Goal: Information Seeking & Learning: Learn about a topic

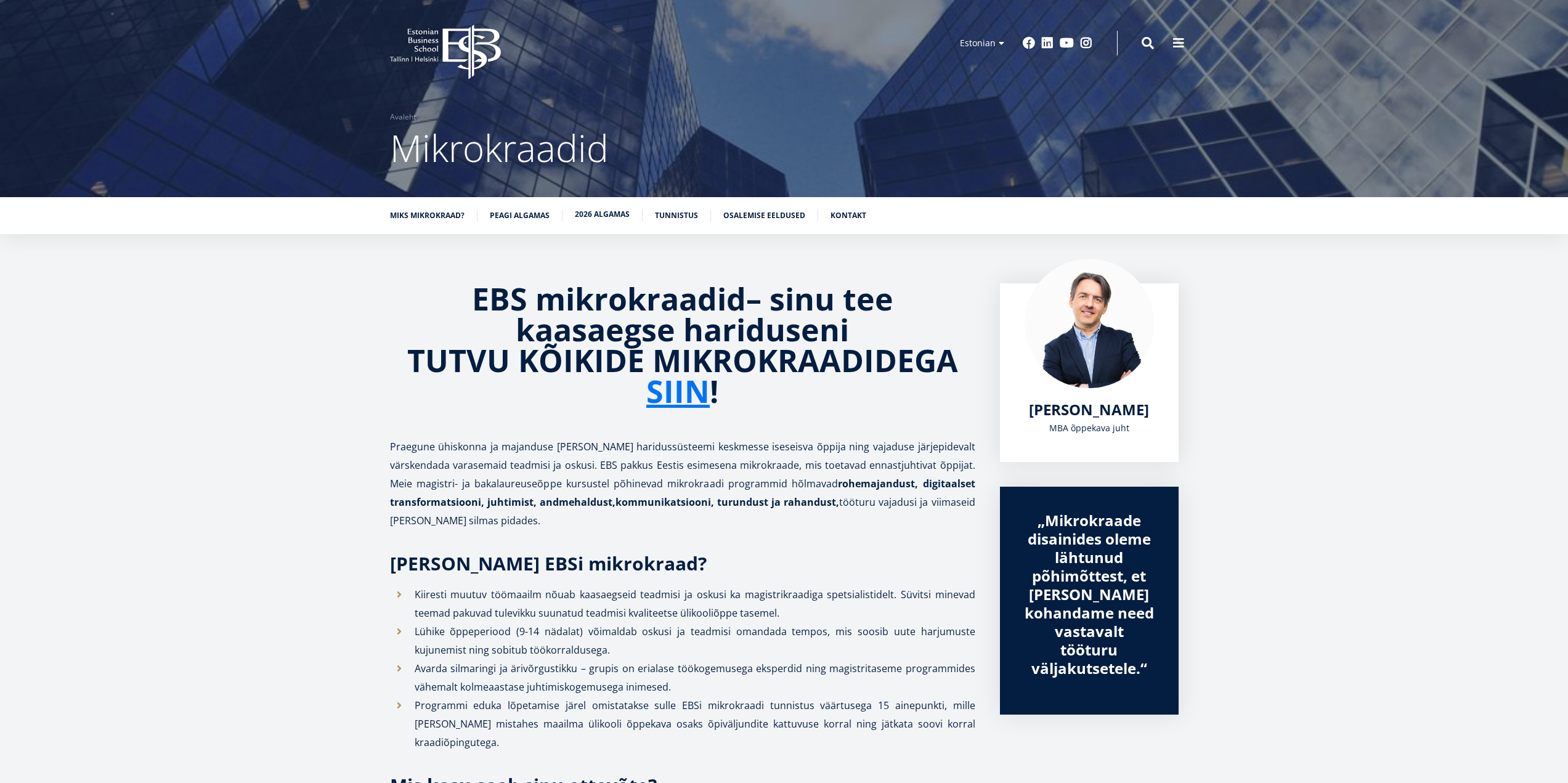
click at [579, 210] on link "2026 algamas" at bounding box center [601, 214] width 54 height 12
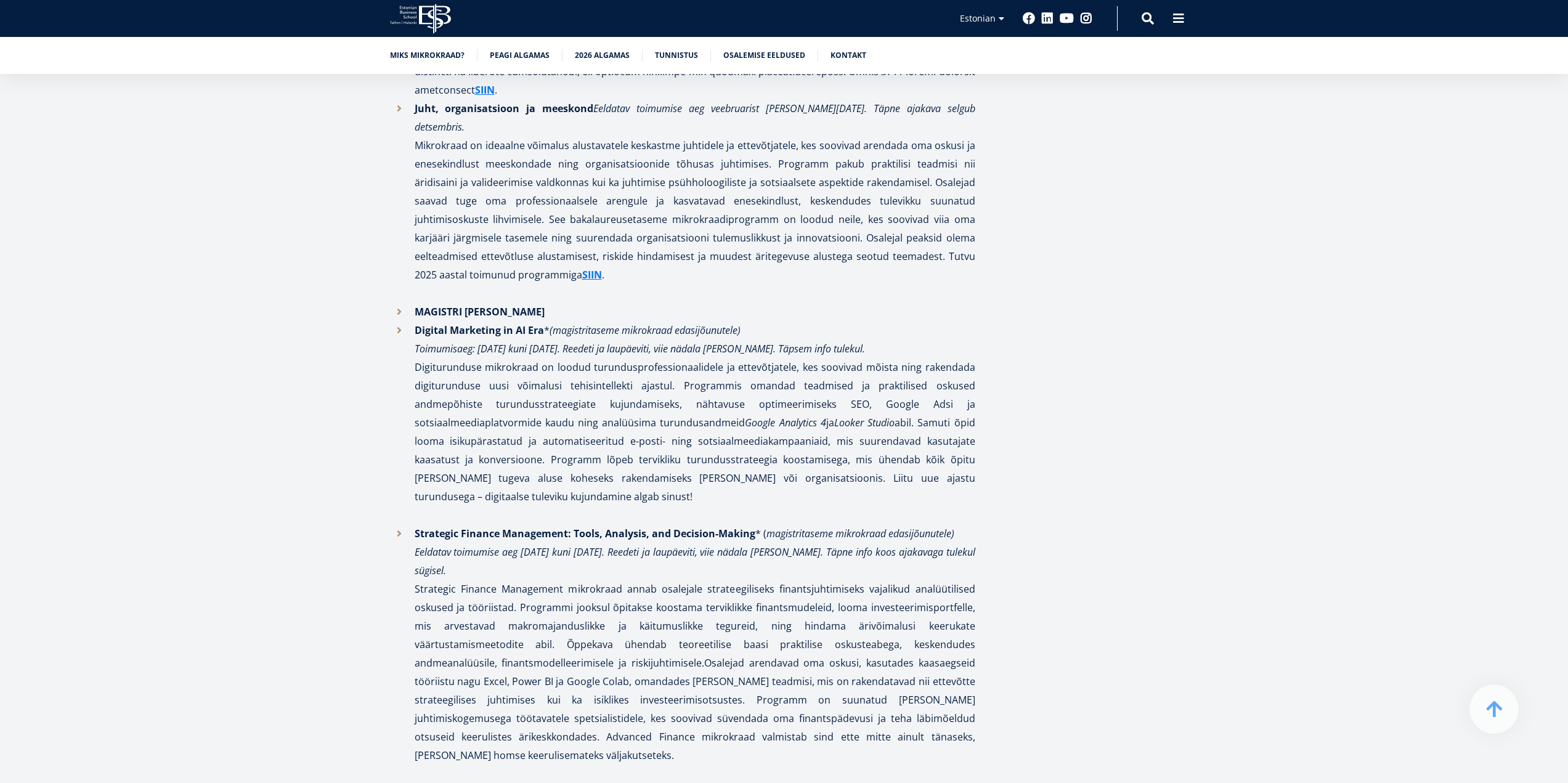
scroll to position [2779, 0]
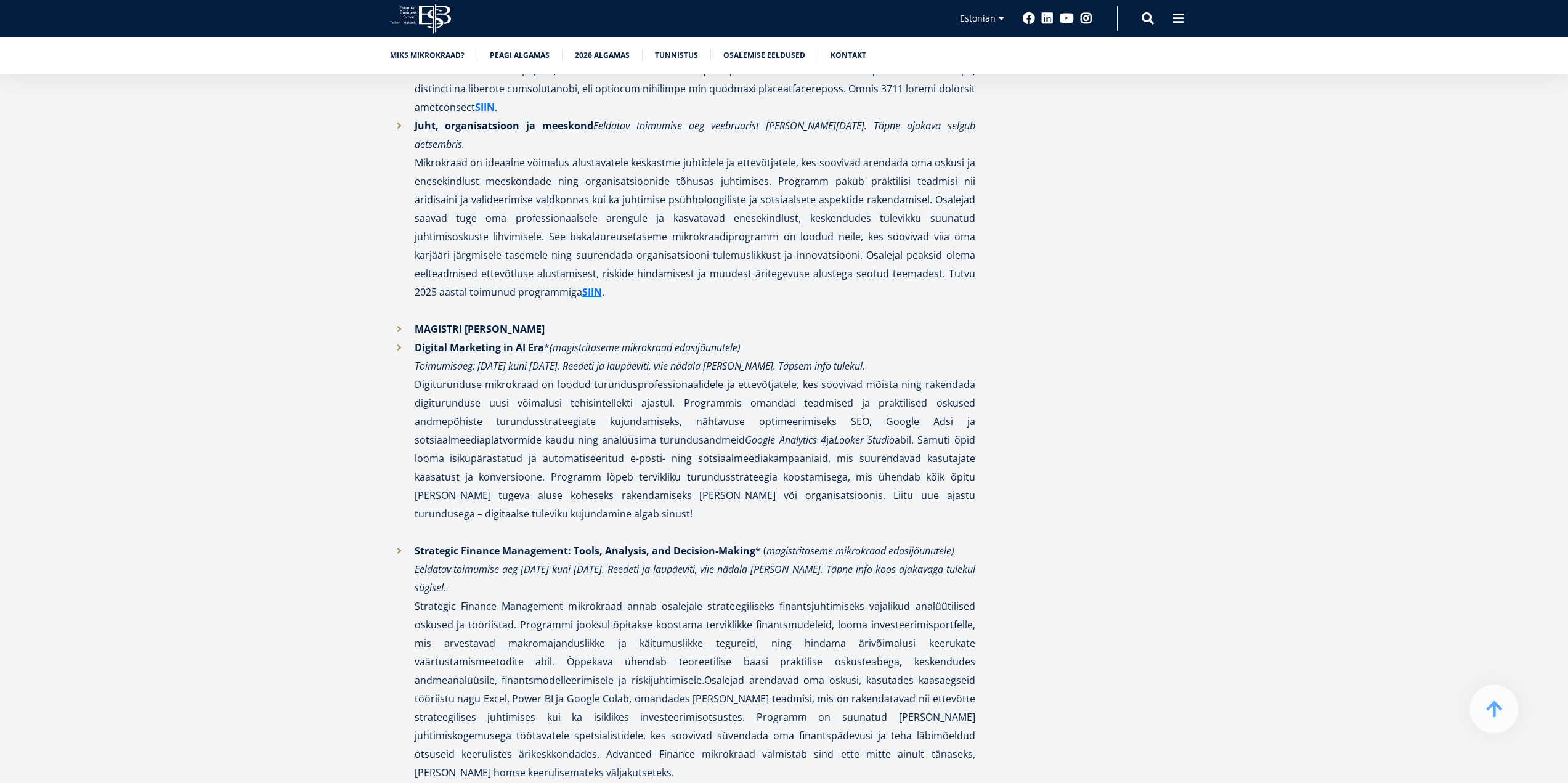
click at [749, 543] on p "Strategic Finance Management: Tools, Analysis, and Decision-Making * ( magistri…" at bounding box center [695, 661] width 560 height 240
click at [599, 523] on p at bounding box center [695, 532] width 560 height 18
click at [597, 544] on strong "Strategic Finance Management: Tools, Analysis, and Decision-Making" at bounding box center [585, 551] width 340 height 13
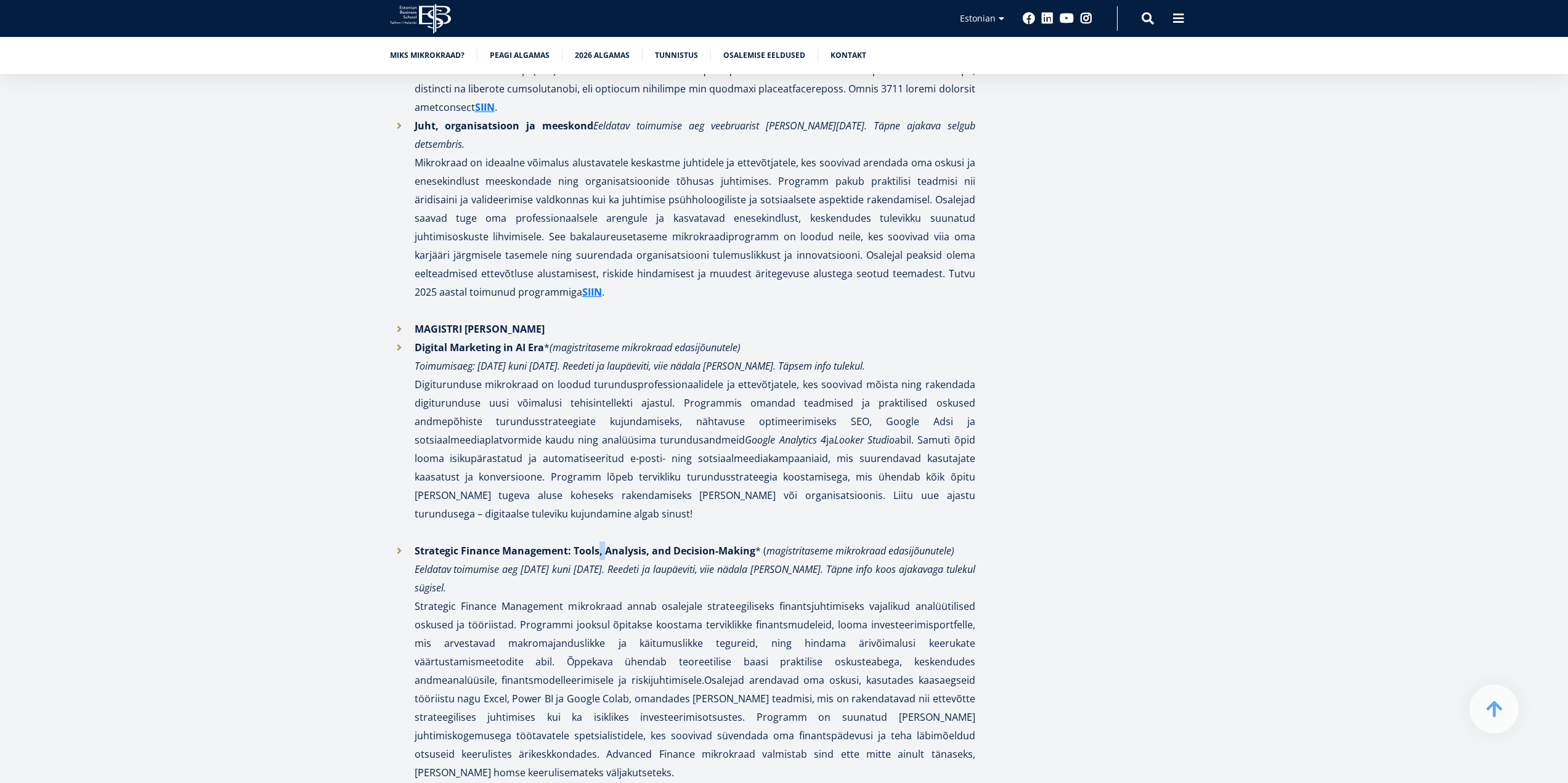
click at [597, 544] on strong "Strategic Finance Management: Tools, Analysis, and Decision-Making" at bounding box center [585, 551] width 340 height 13
